Goal: Answer question/provide support

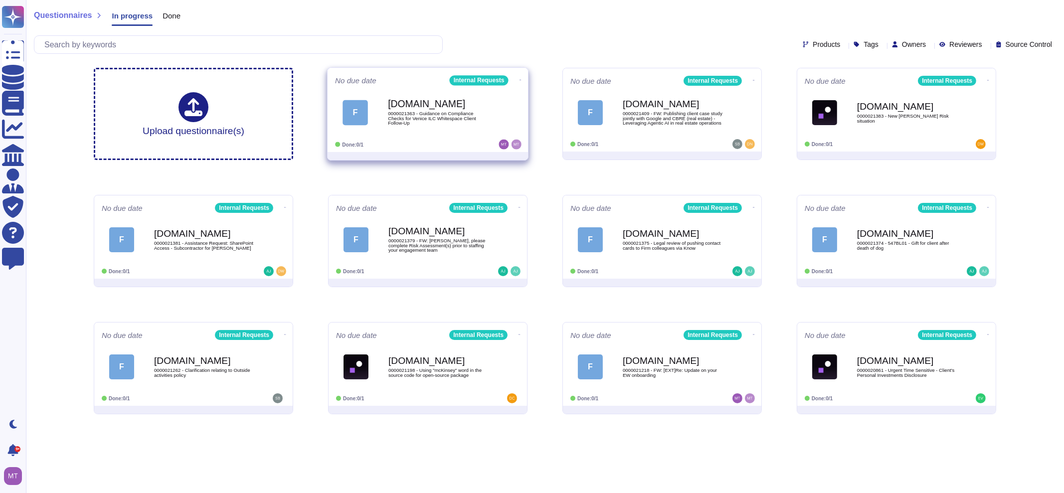
click at [376, 125] on span "F [DOMAIN_NAME] 0000021363 - Guidance on Compliance Checks for Venice ILC White…" at bounding box center [427, 112] width 185 height 40
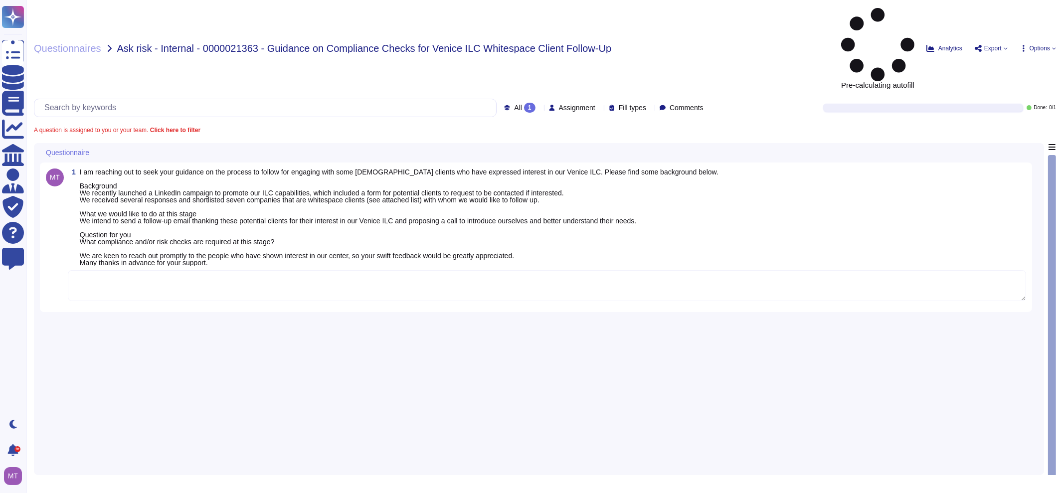
click at [173, 270] on textarea at bounding box center [547, 285] width 958 height 31
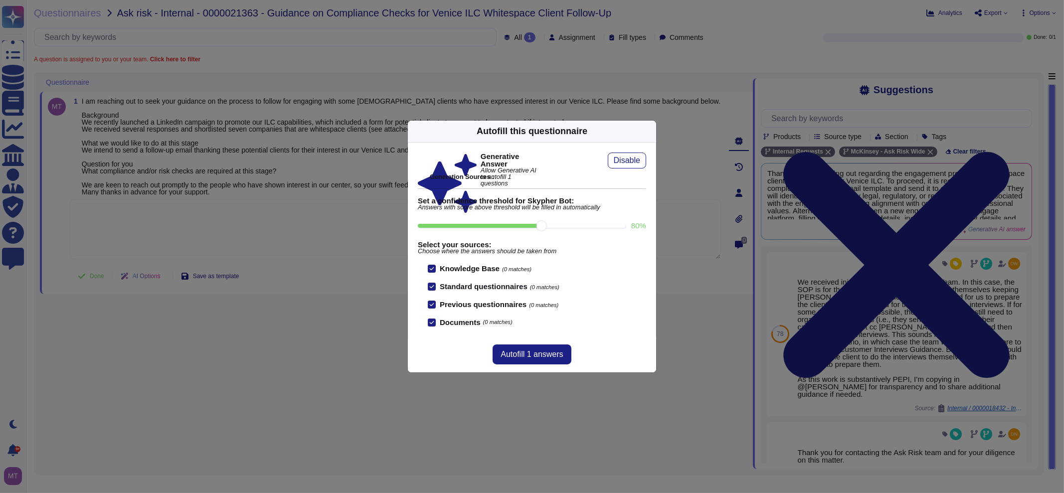
drag, startPoint x: 647, startPoint y: 128, endPoint x: 615, endPoint y: 149, distance: 38.6
click at [650, 131] on icon at bounding box center [650, 131] width 0 height 0
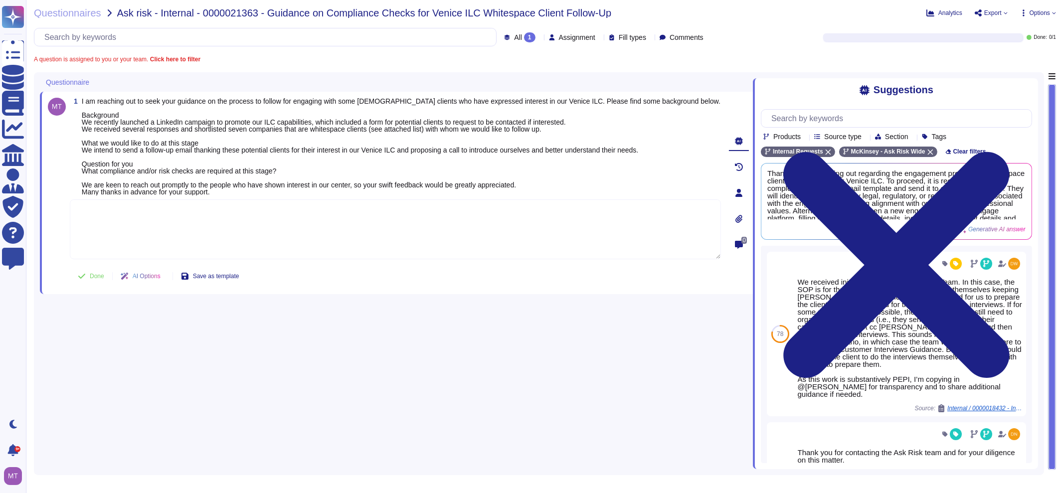
click at [239, 236] on textarea at bounding box center [395, 229] width 651 height 60
paste textarea "After consulting internally, we were informed that all outreach screenings for …"
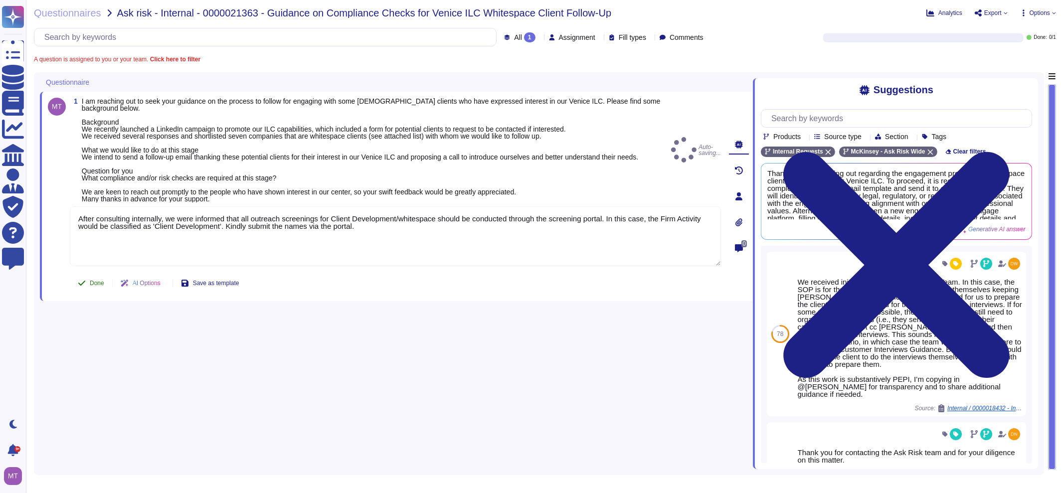
type textarea "After consulting internally, we were informed that all outreach screenings for …"
click at [91, 277] on button "Done" at bounding box center [91, 283] width 42 height 20
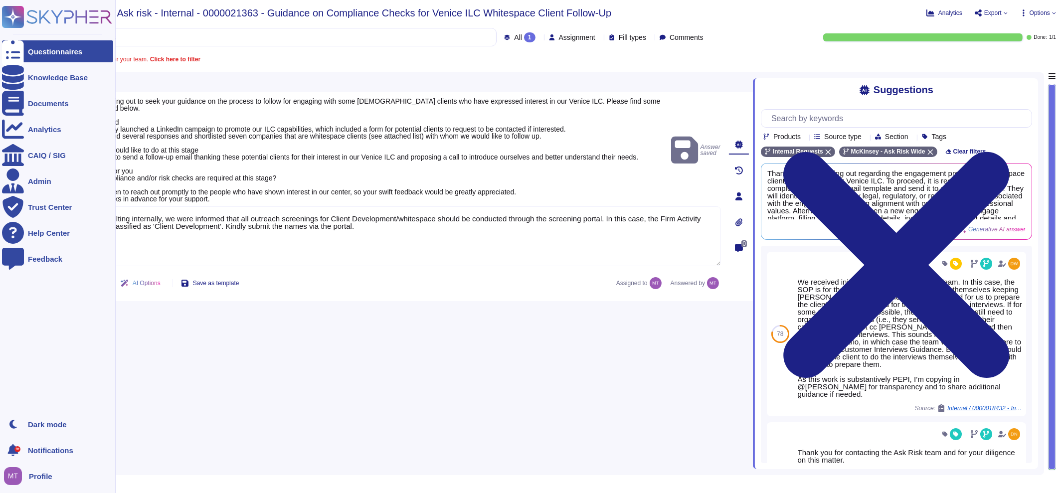
click at [29, 49] on div "Questionnaires" at bounding box center [55, 51] width 54 height 7
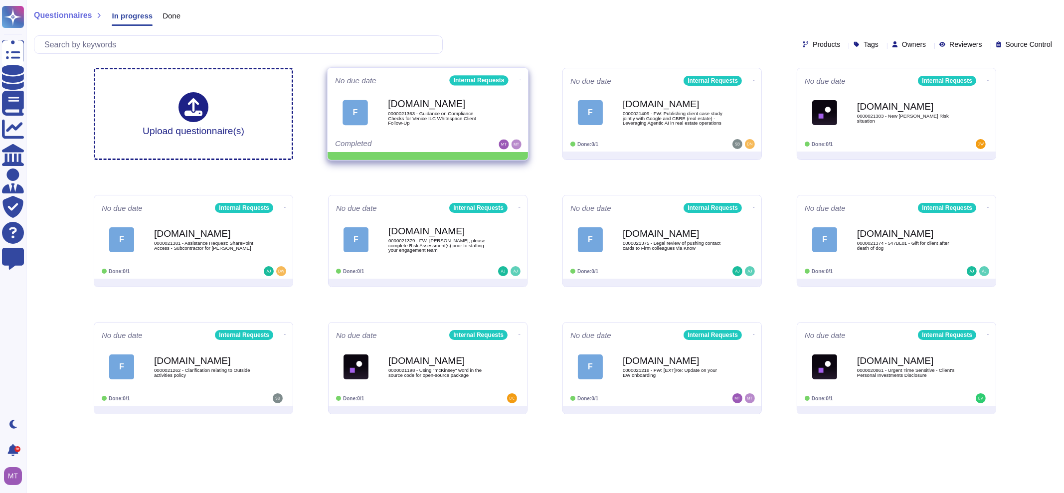
click at [519, 79] on icon at bounding box center [520, 80] width 2 height 2
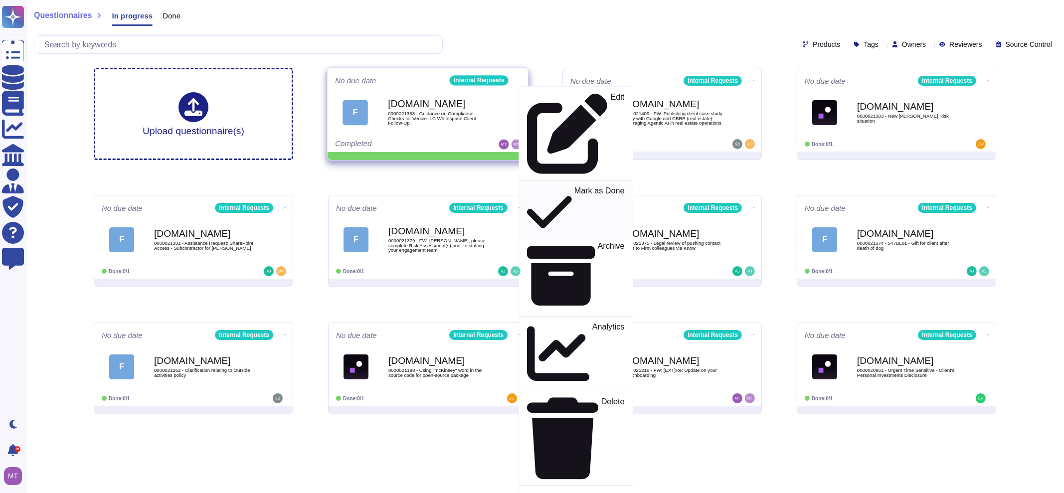
click at [527, 186] on icon at bounding box center [549, 211] width 45 height 51
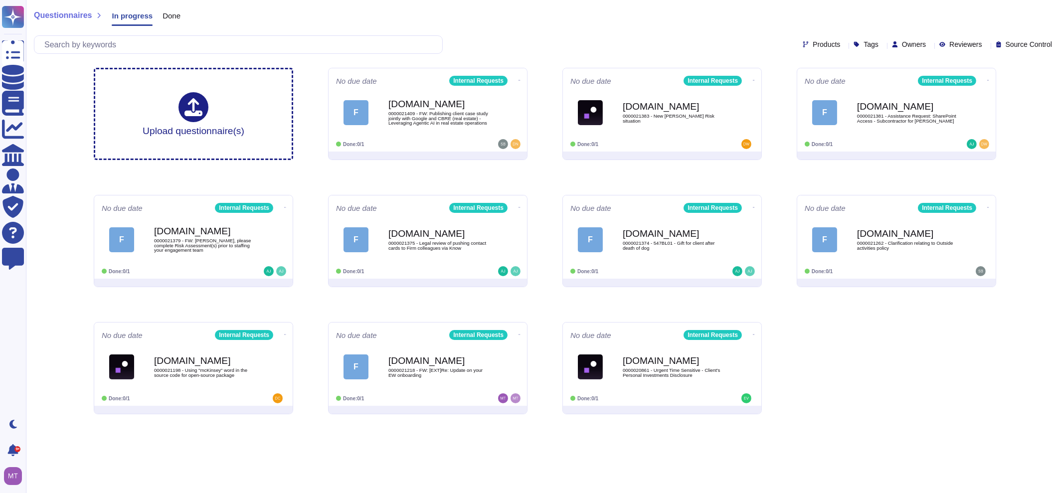
click at [166, 14] on span "Done" at bounding box center [171, 15] width 18 height 7
click at [168, 14] on span "Done" at bounding box center [171, 15] width 18 height 7
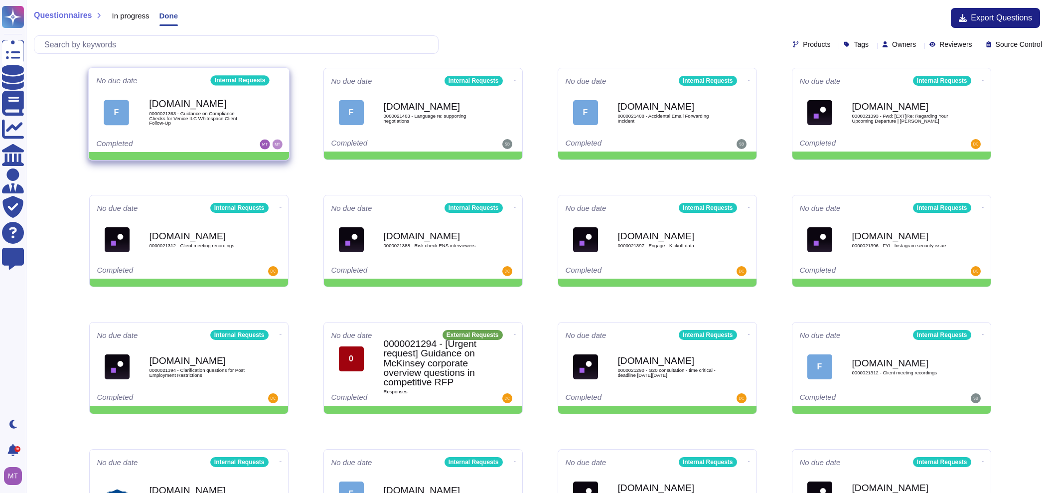
click at [193, 100] on div "[DOMAIN_NAME] 0000021363 - Guidance on Compliance Checks for Venice ILC Whitesp…" at bounding box center [199, 112] width 101 height 40
click at [181, 114] on span "0000021363 - Guidance on Compliance Checks for Venice ILC Whitespace Client Fol…" at bounding box center [200, 118] width 100 height 14
click at [197, 118] on span "0000021363 - Guidance on Compliance Checks for Venice ILC Whitespace Client Fol…" at bounding box center [199, 118] width 101 height 14
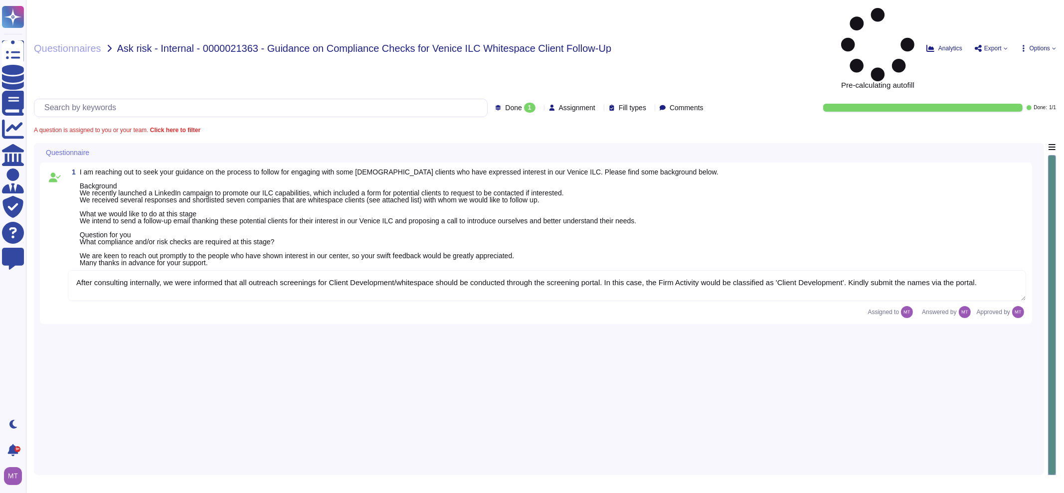
type textarea "After consulting internally, we were informed that all outreach screenings for …"
click at [197, 168] on span "I am reaching out to seek your guidance on the process to follow for engaging w…" at bounding box center [399, 217] width 638 height 98
